Goal: Ask a question: Seek information or help from site administrators or community

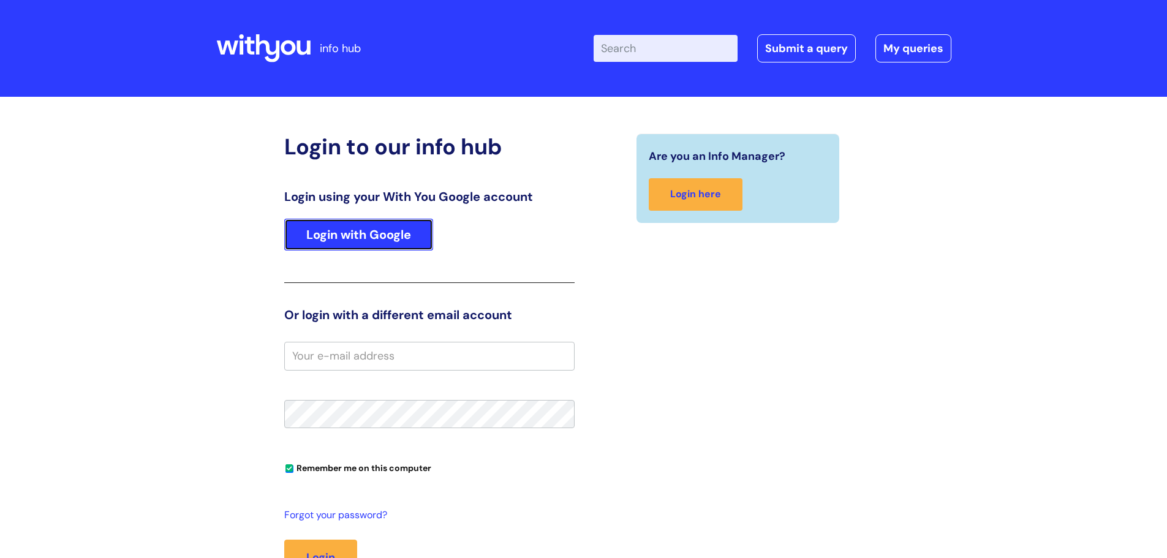
click at [357, 236] on link "Login with Google" at bounding box center [358, 235] width 149 height 32
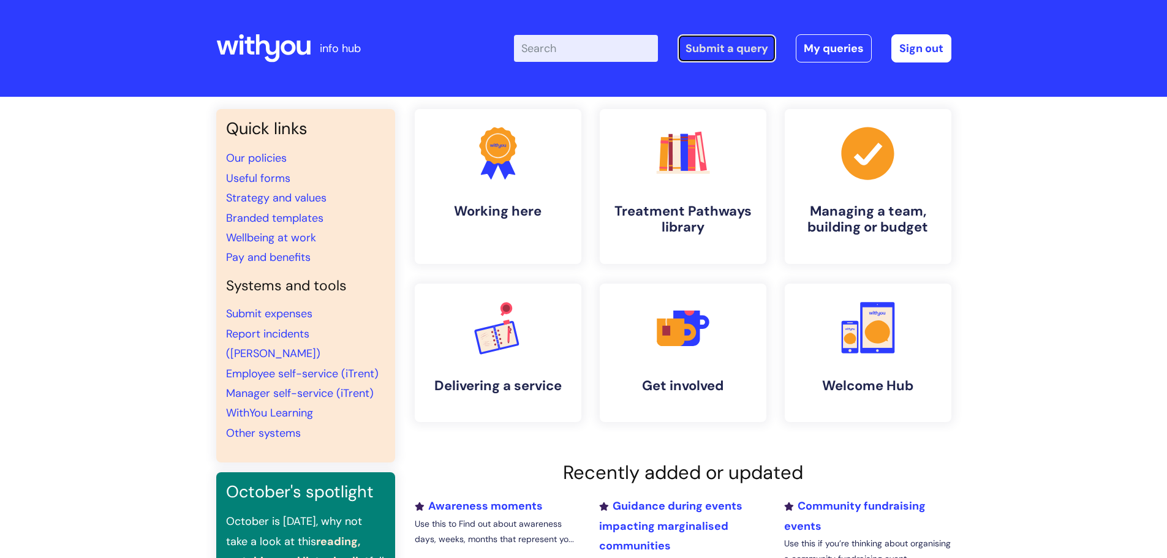
click at [716, 56] on link "Submit a query" at bounding box center [726, 48] width 99 height 28
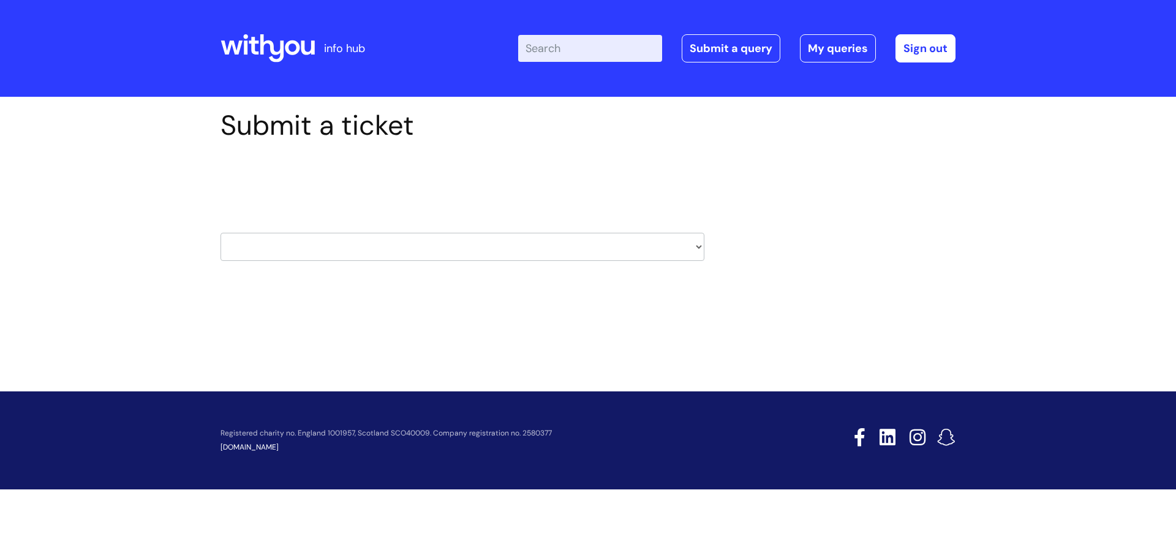
click at [339, 240] on select "HR / People IT and Support Clinical Drug Alerts Finance Accounts Data Support T…" at bounding box center [462, 247] width 484 height 28
select select "hr_/_people"
click at [220, 233] on select "HR / People IT and Support Clinical Drug Alerts Finance Accounts Data Support T…" at bounding box center [462, 247] width 484 height 28
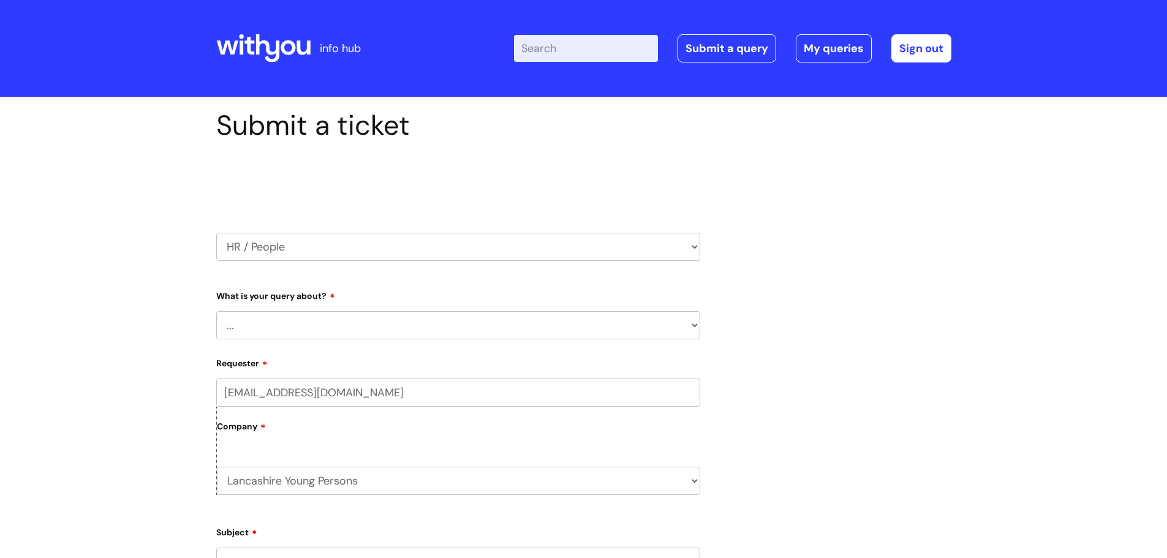
click at [286, 331] on select "... Absence Query Holiday Query Employee change request General HR Query iTrent…" at bounding box center [458, 325] width 484 height 28
select select "General HR Query"
click at [216, 311] on select "... Absence Query Holiday Query Employee change request General HR Query iTrent…" at bounding box center [458, 325] width 484 height 28
click at [151, 419] on div "Submit a ticket Select issue type HR / People IT and Support Clinical Drug Aler…" at bounding box center [583, 498] width 1167 height 802
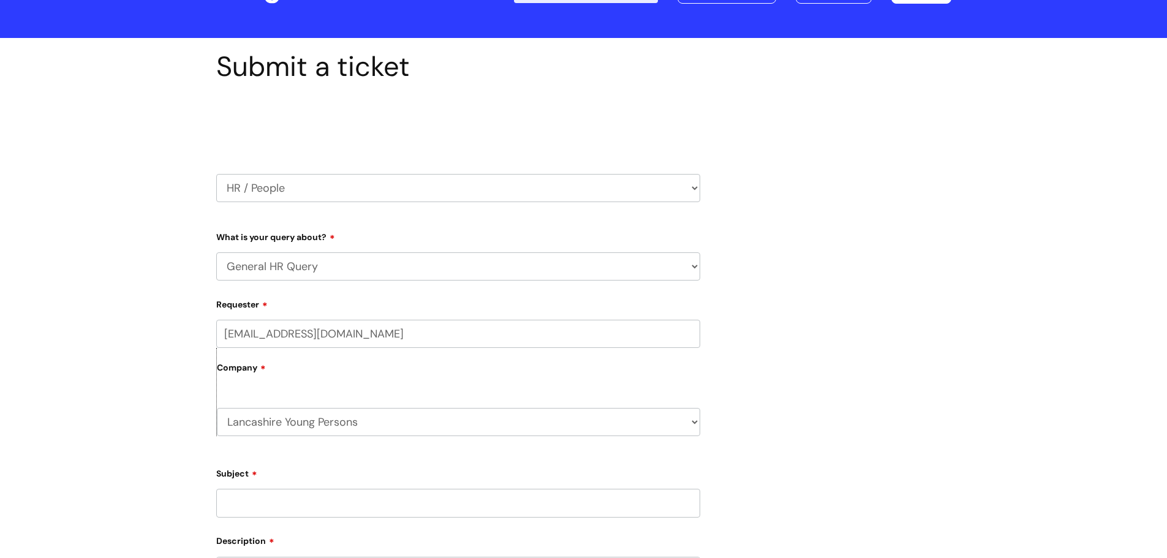
scroll to position [122, 0]
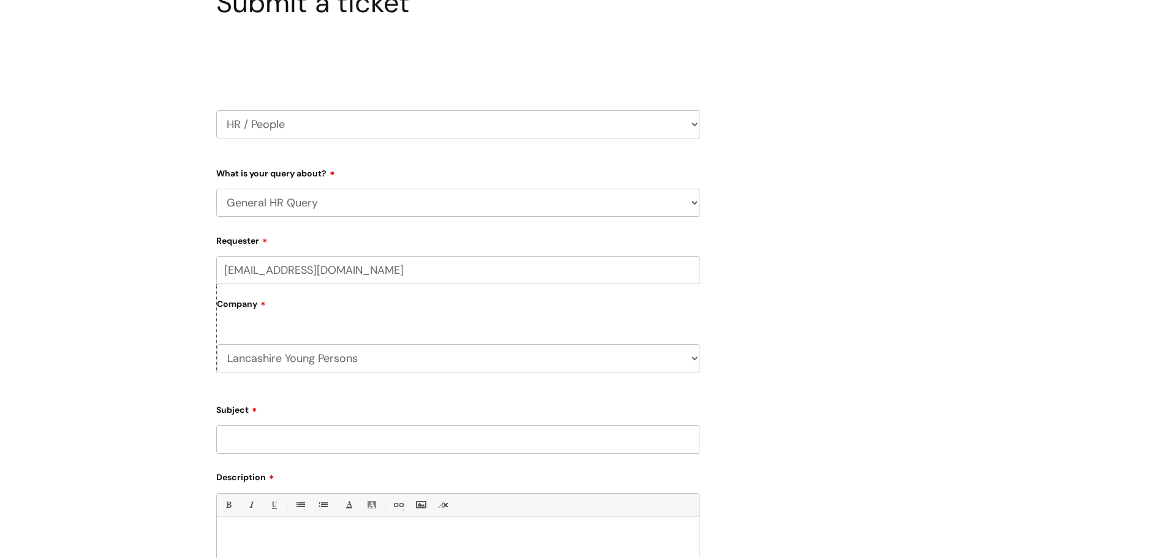
click at [250, 438] on input "Subject" at bounding box center [458, 439] width 484 height 28
type input "0 Hour contract"
click at [284, 546] on div at bounding box center [458, 565] width 483 height 85
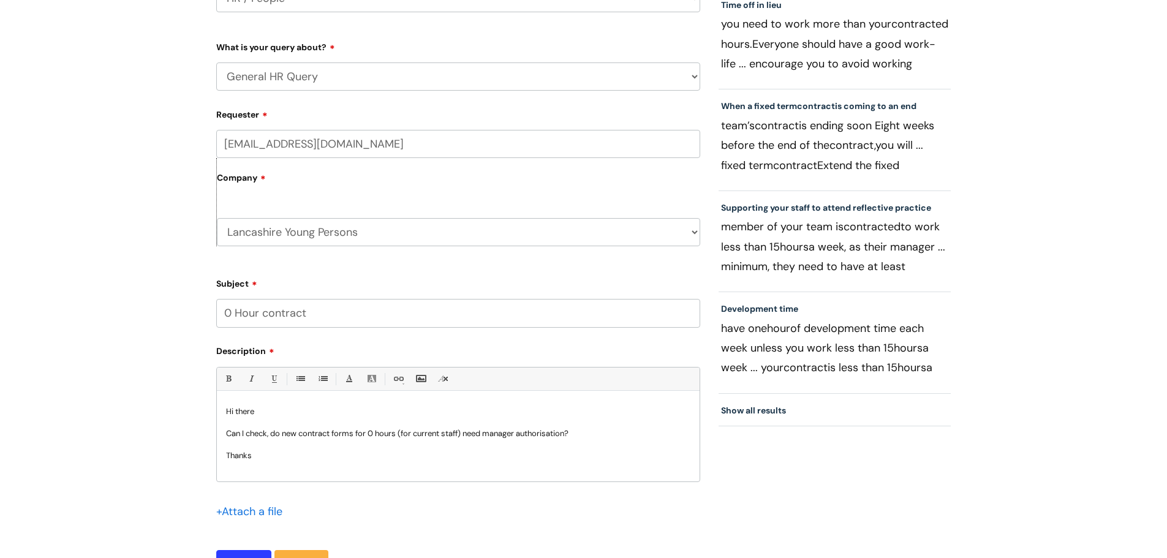
scroll to position [336, 0]
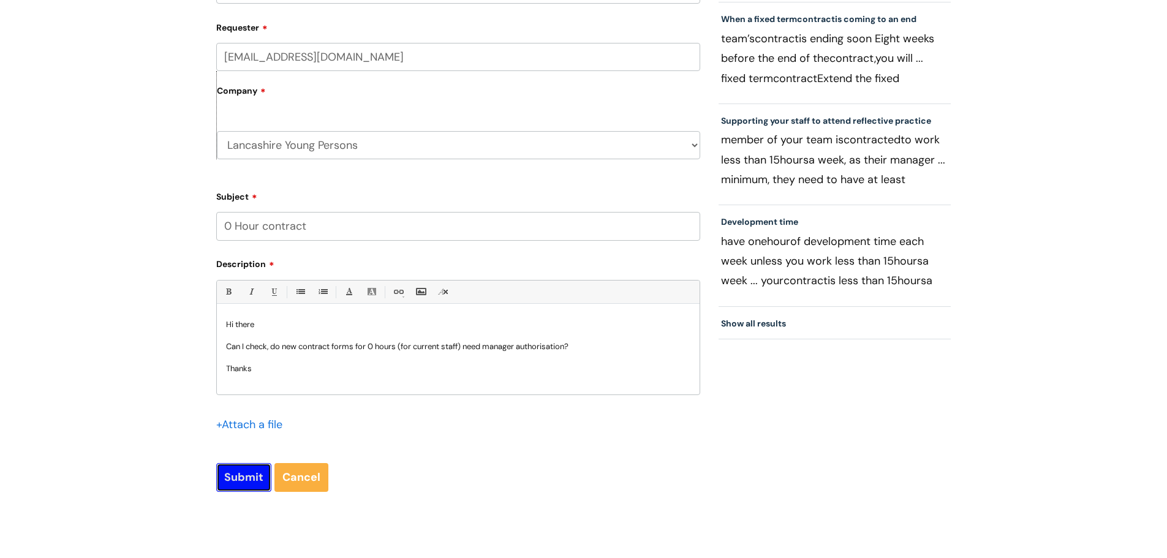
click at [254, 476] on input "Submit" at bounding box center [243, 477] width 55 height 28
type input "Please Wait..."
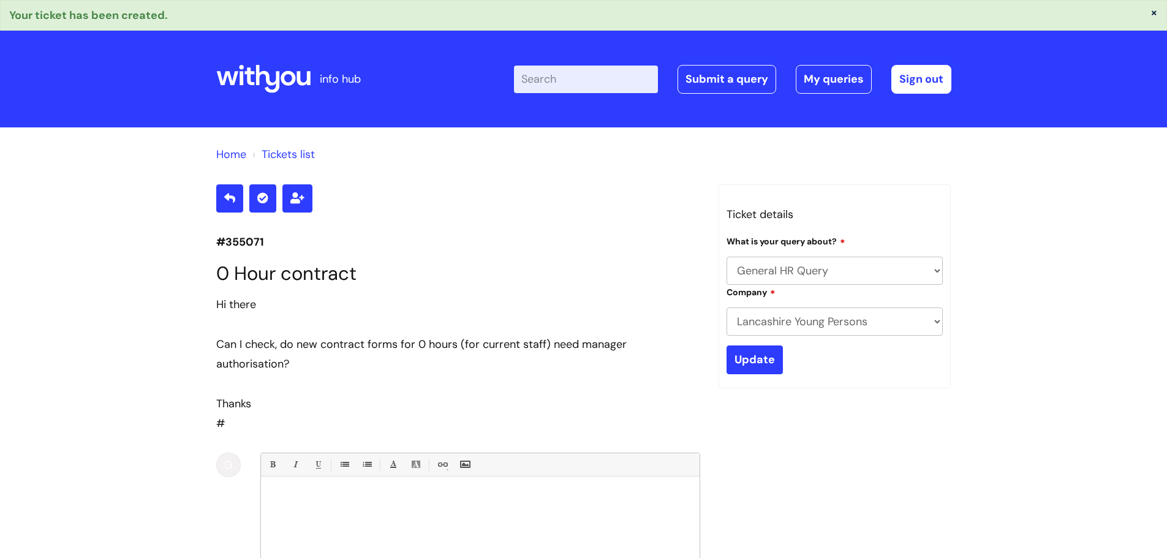
select select "General HR Query"
